Goal: Task Accomplishment & Management: Use online tool/utility

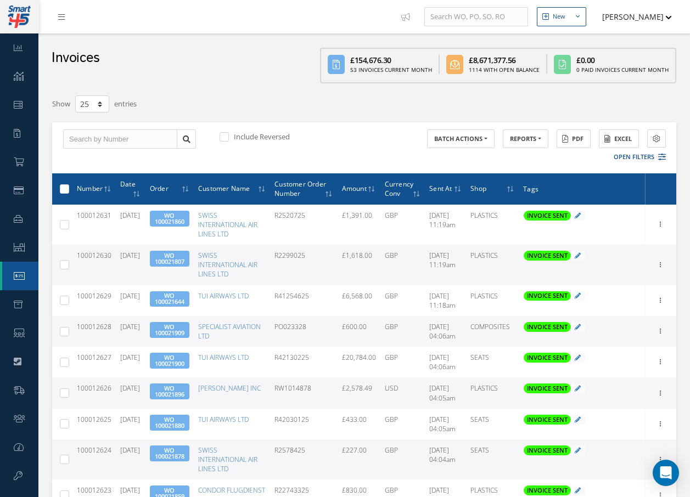
select select "25"
click at [60, 15] on icon at bounding box center [61, 17] width 7 height 8
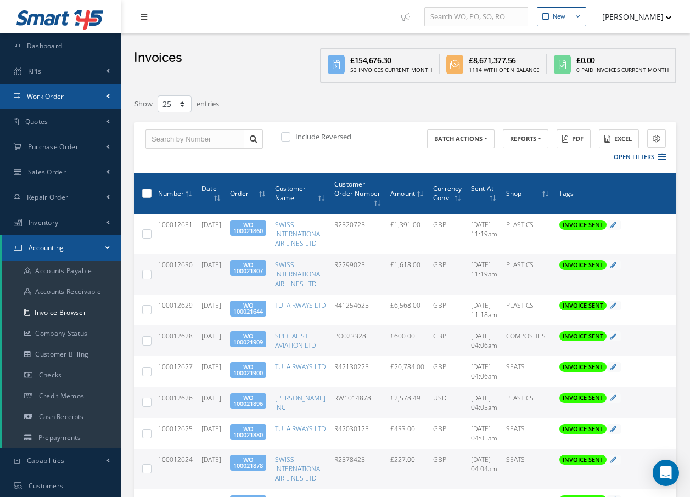
click at [73, 94] on link "Work Order" at bounding box center [60, 96] width 121 height 25
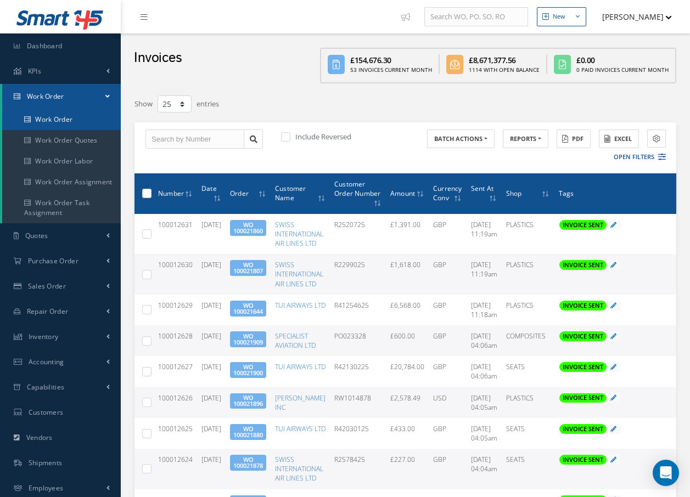
click at [67, 113] on link "Work Order" at bounding box center [61, 119] width 119 height 21
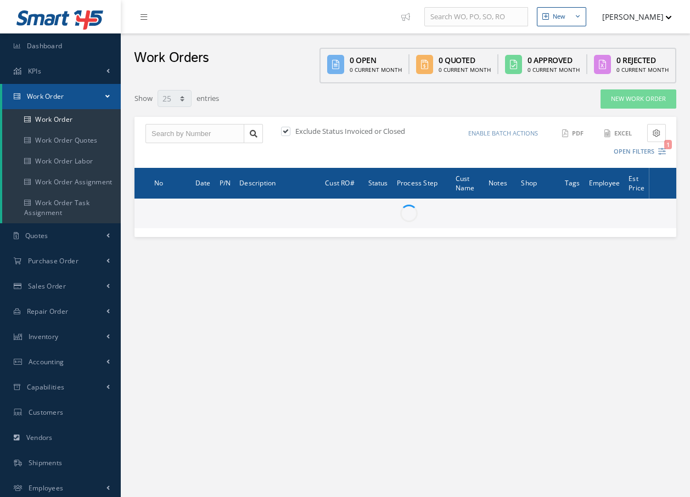
select select "25"
type input "All Work Request"
type input "All Work Performed"
type input "All Status"
type input "WO Part Status"
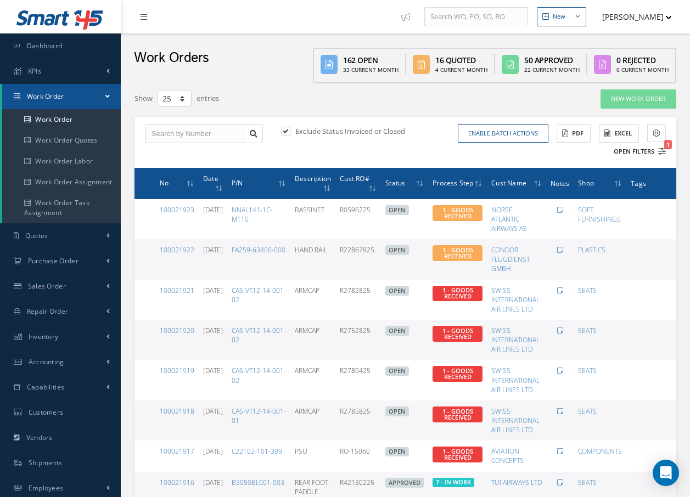
click at [663, 150] on icon "1" at bounding box center [662, 152] width 8 height 8
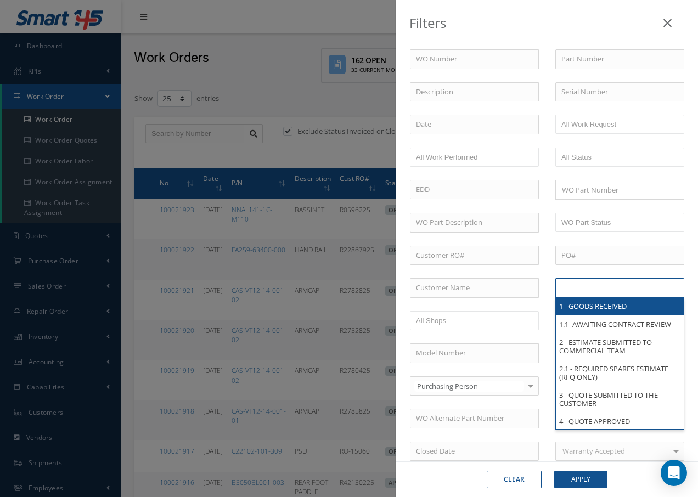
click at [624, 287] on input "text" at bounding box center [596, 288] width 70 height 14
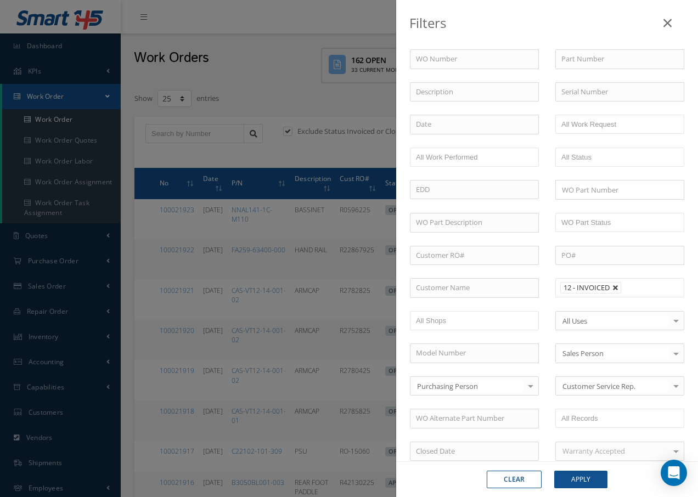
click at [613, 285] on link at bounding box center [615, 288] width 7 height 7
click at [606, 288] on ul at bounding box center [619, 287] width 129 height 19
click at [585, 477] on button "Apply" at bounding box center [580, 480] width 53 height 18
